Goal: Find specific page/section: Find specific page/section

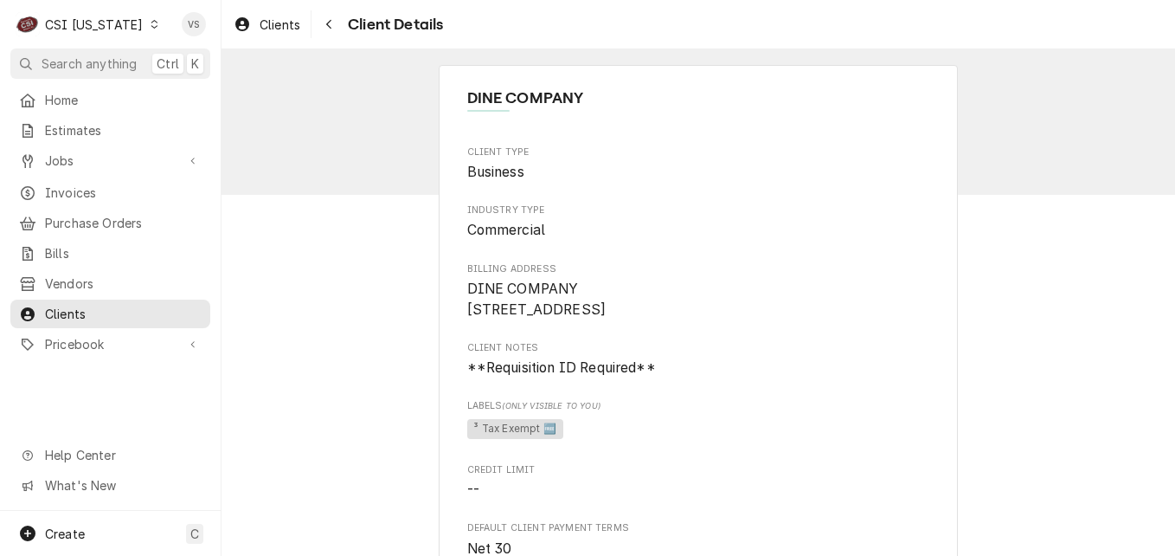
scroll to position [866, 0]
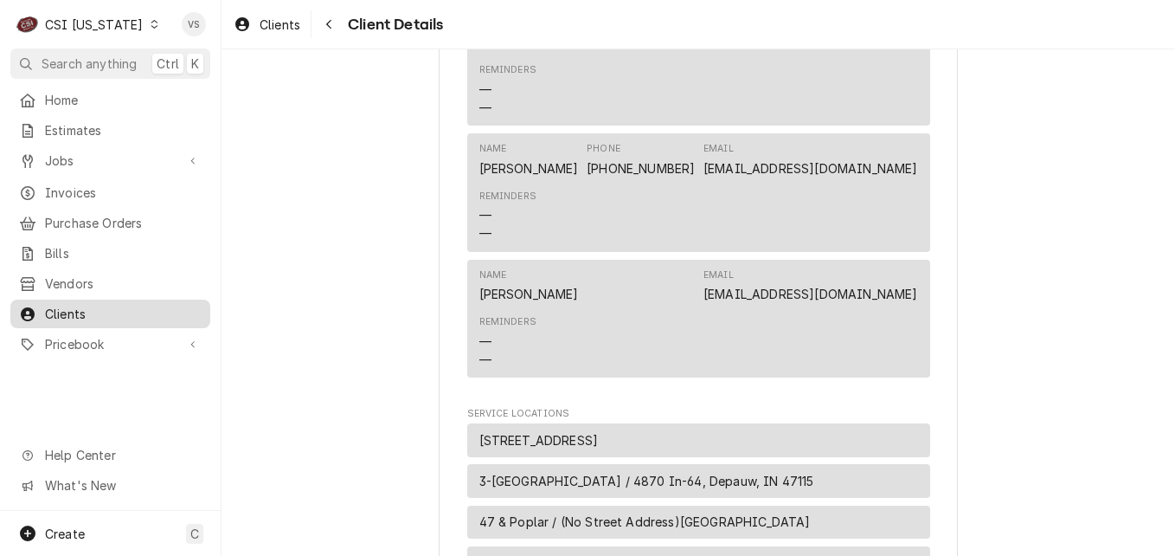
click at [88, 305] on span "Clients" at bounding box center [123, 314] width 157 height 18
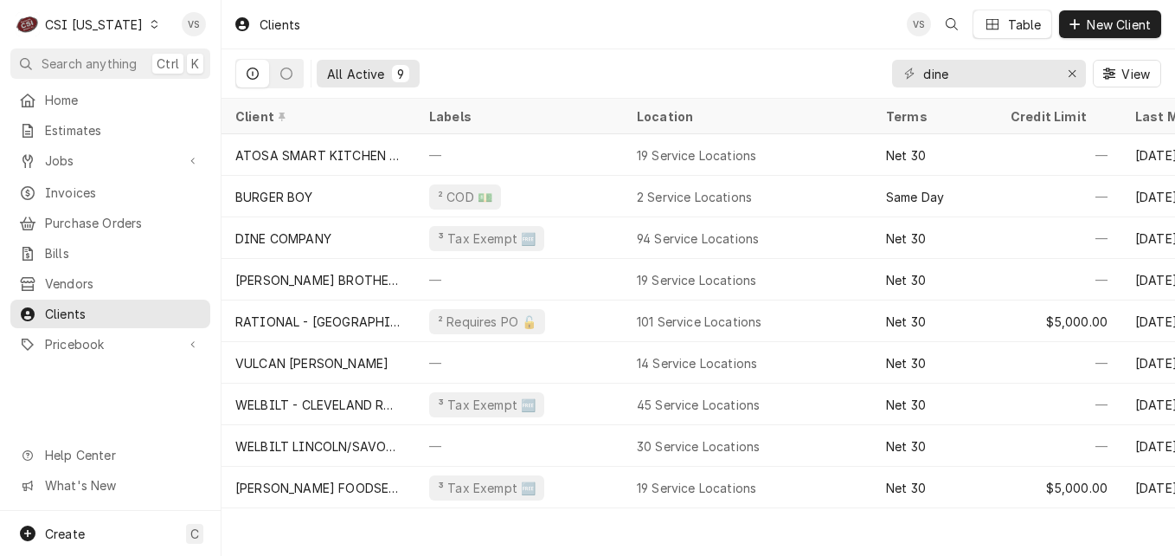
click at [148, 23] on div "Dynamic Content Wrapper" at bounding box center [154, 24] width 12 height 12
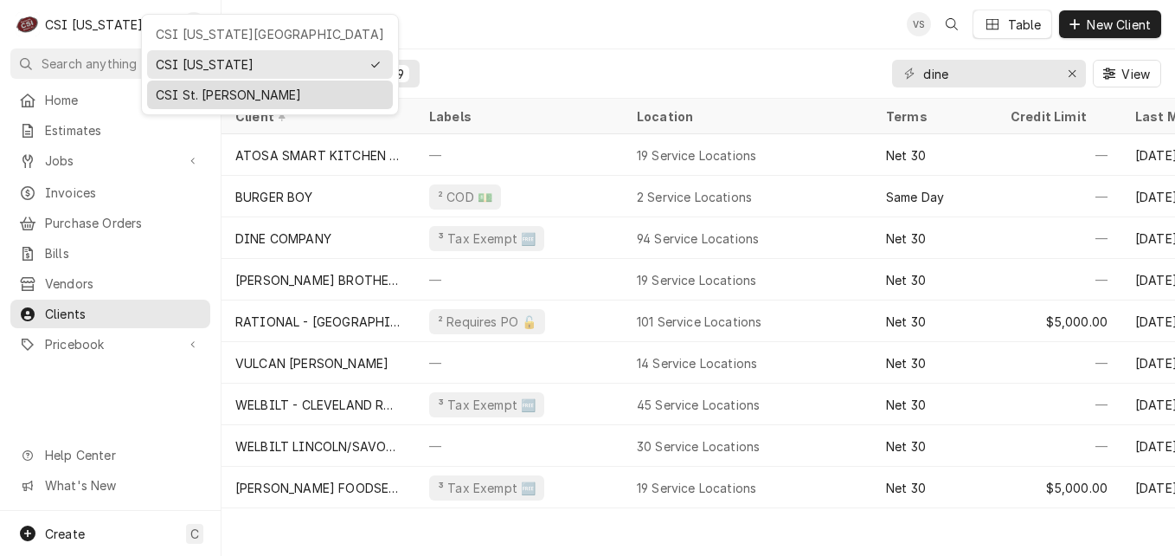
click at [176, 98] on div "CSI St. [PERSON_NAME]" at bounding box center [270, 95] width 229 height 18
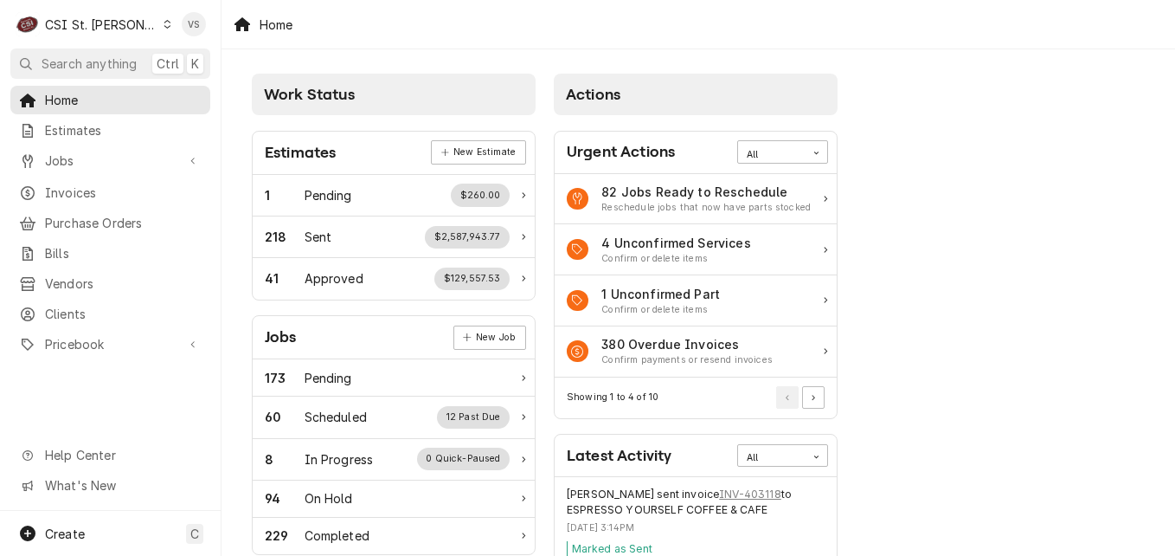
click at [70, 186] on span "Invoices" at bounding box center [123, 193] width 157 height 18
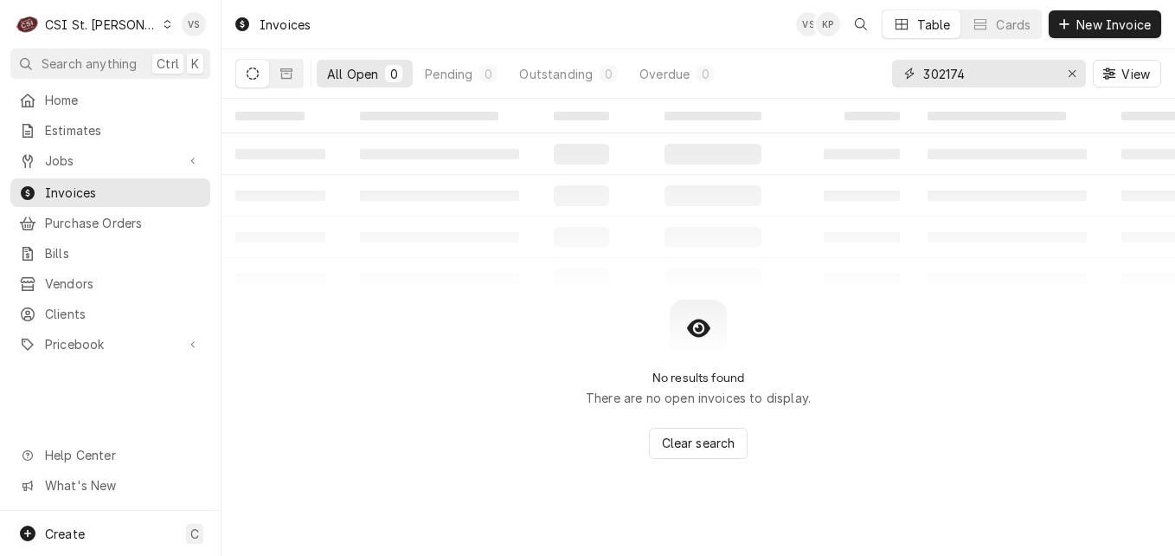
click at [894, 68] on div "302174" at bounding box center [989, 74] width 194 height 28
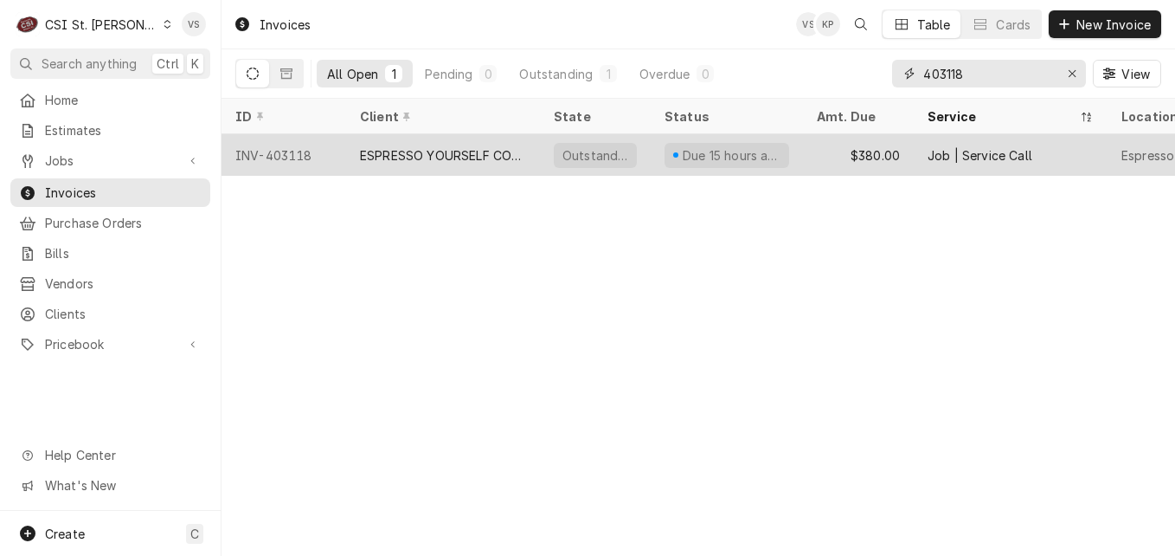
type input "403118"
click at [437, 156] on div "ESPRESSO YOURSELF COFFEE & CAFE" at bounding box center [443, 155] width 166 height 18
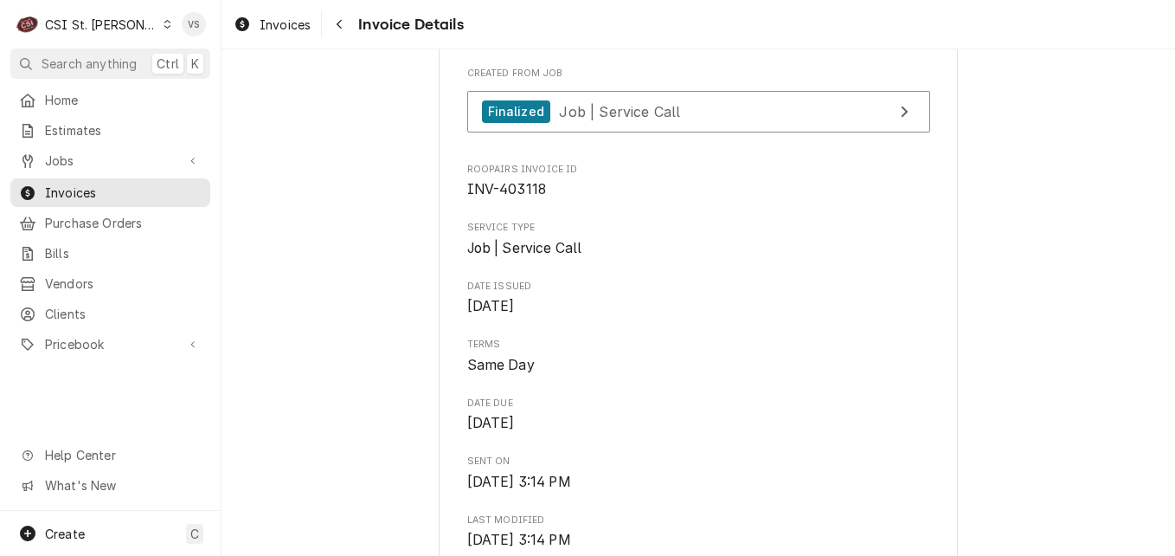
scroll to position [346, 0]
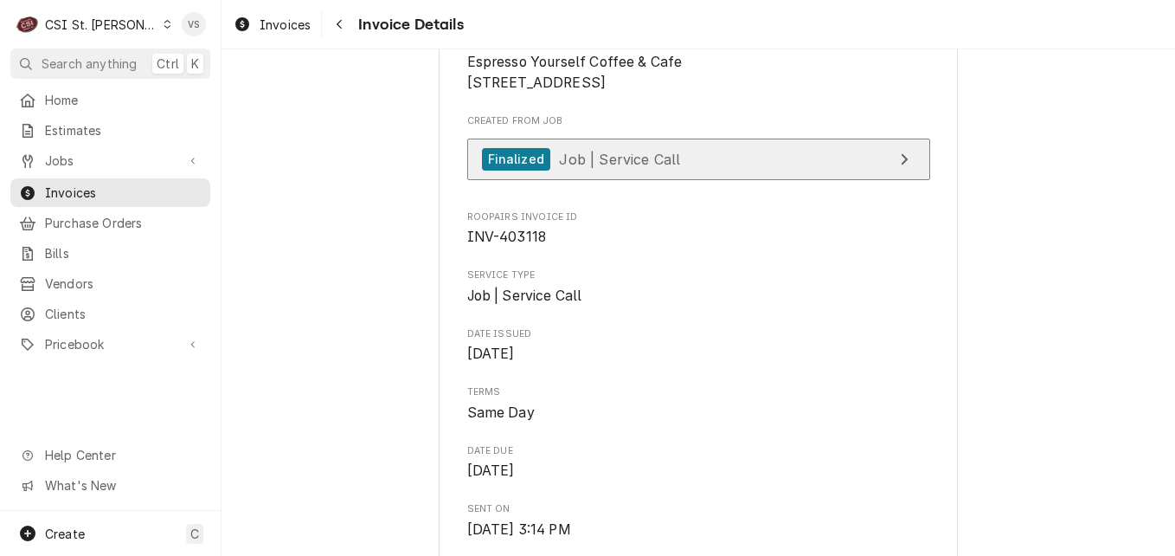
click at [615, 171] on div "Finalized Job | Service Call" at bounding box center [581, 159] width 199 height 23
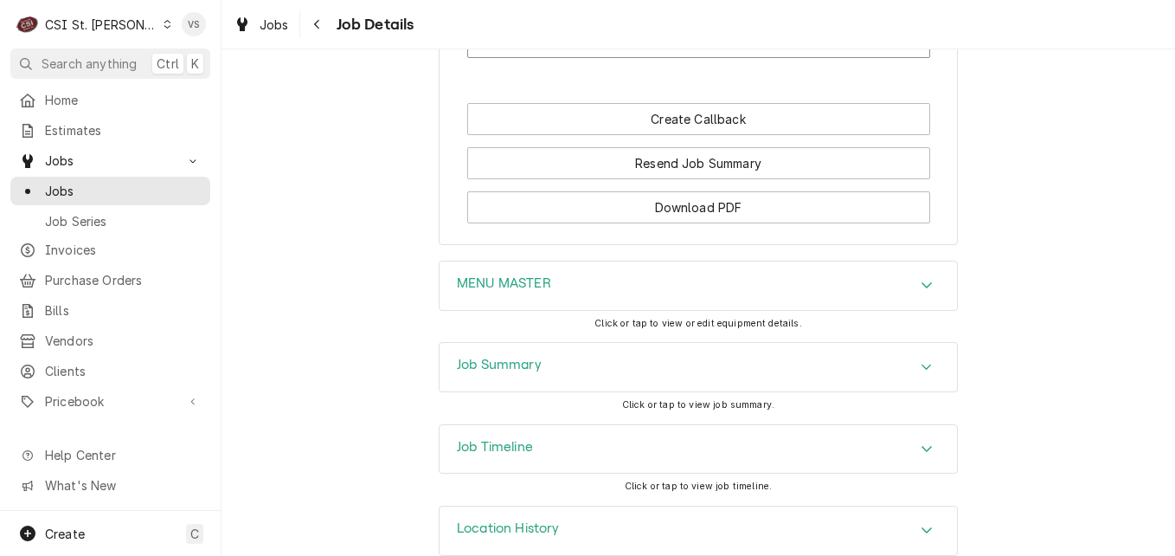
scroll to position [2124, 0]
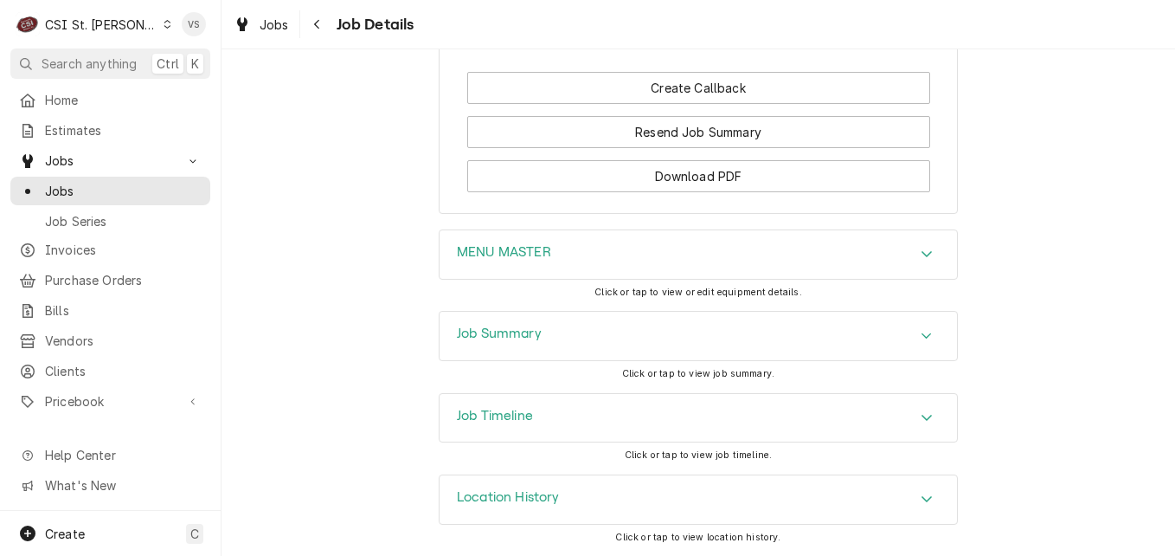
click at [921, 499] on icon "Accordion Header" at bounding box center [927, 499] width 12 height 14
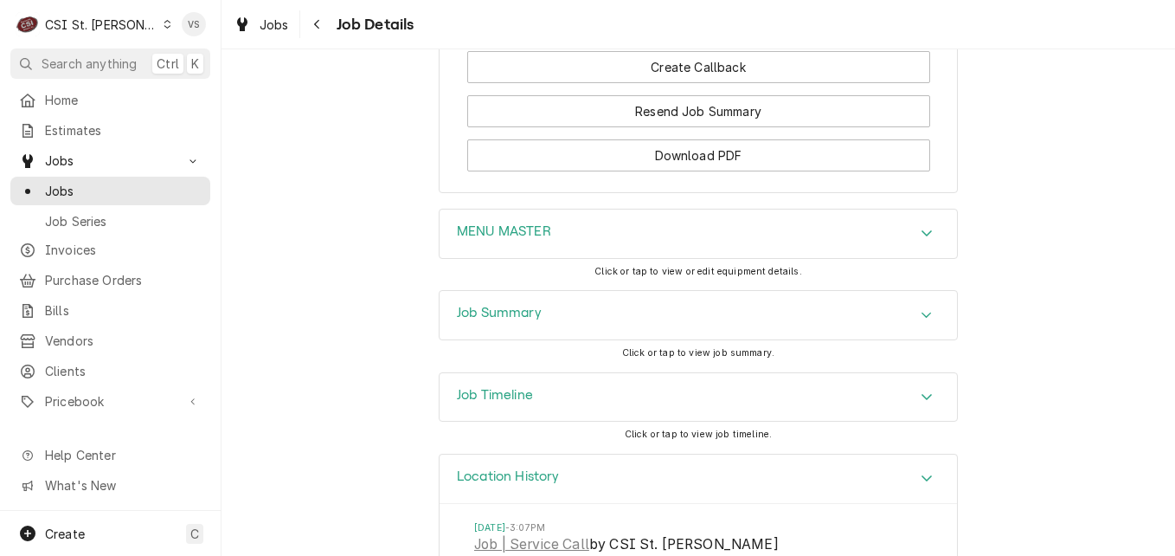
click at [921, 403] on icon "Accordion Header" at bounding box center [927, 397] width 12 height 14
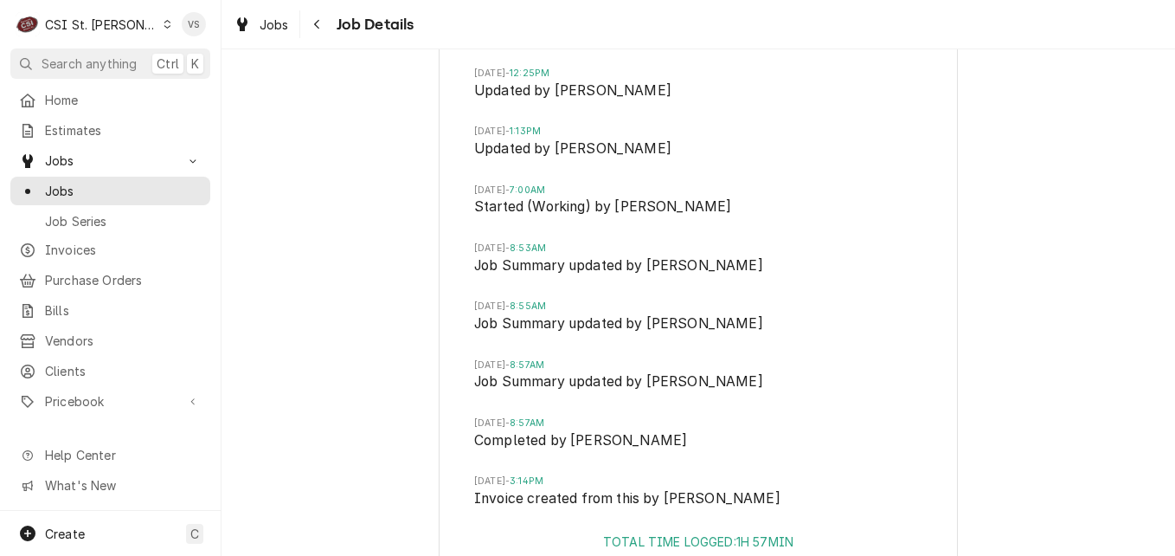
scroll to position [2644, 0]
